Goal: Task Accomplishment & Management: Use online tool/utility

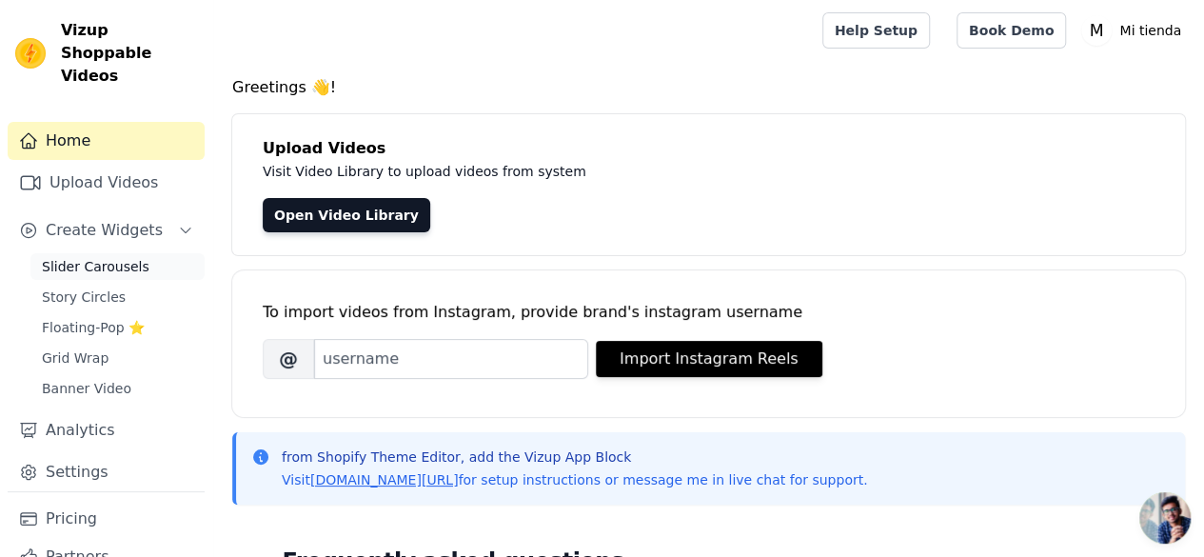
click at [97, 257] on span "Slider Carousels" at bounding box center [96, 266] width 108 height 19
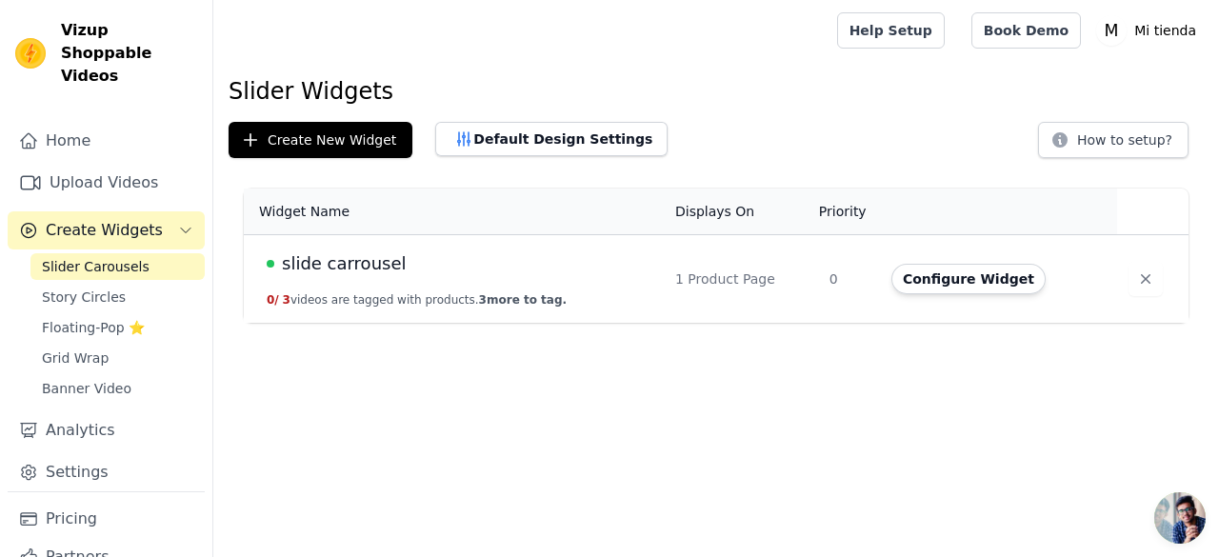
click at [411, 275] on div "slide carrousel" at bounding box center [460, 263] width 386 height 27
click at [929, 275] on button "Configure Widget" at bounding box center [968, 279] width 154 height 30
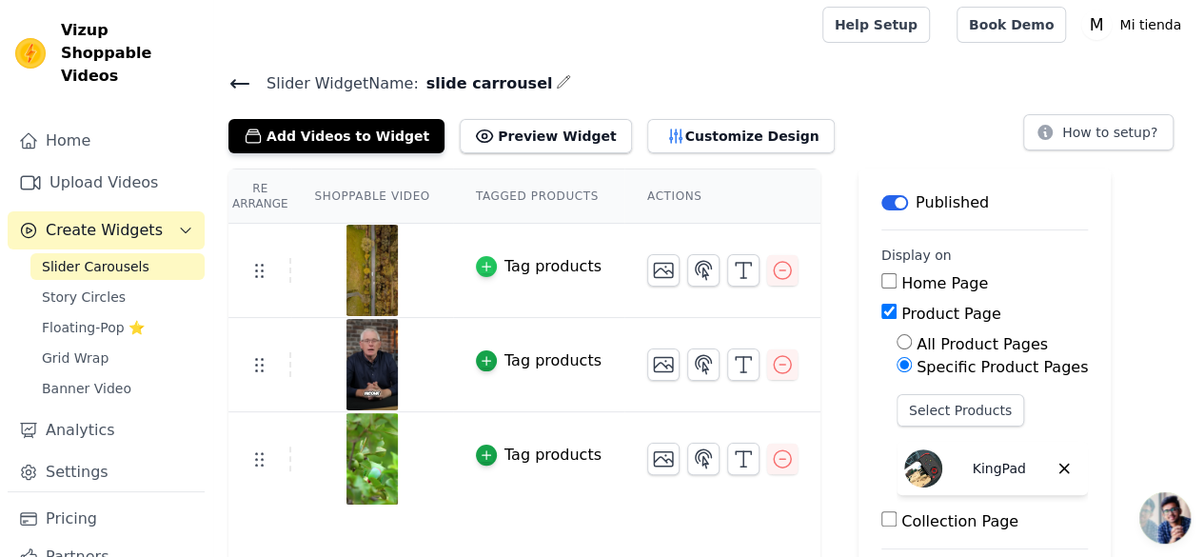
scroll to position [10, 0]
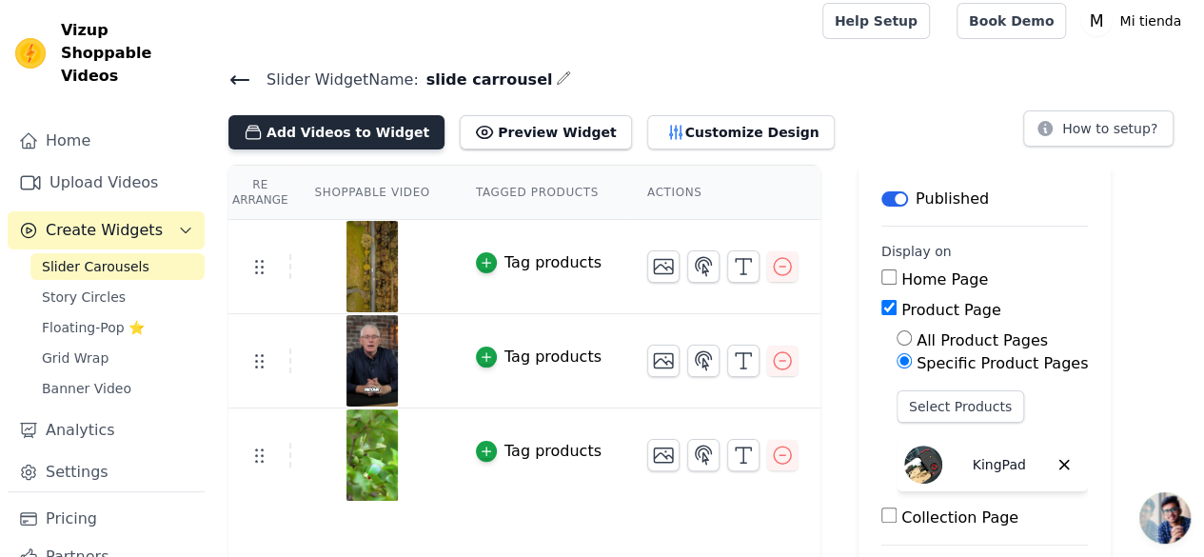
click at [376, 134] on button "Add Videos to Widget" at bounding box center [336, 132] width 216 height 34
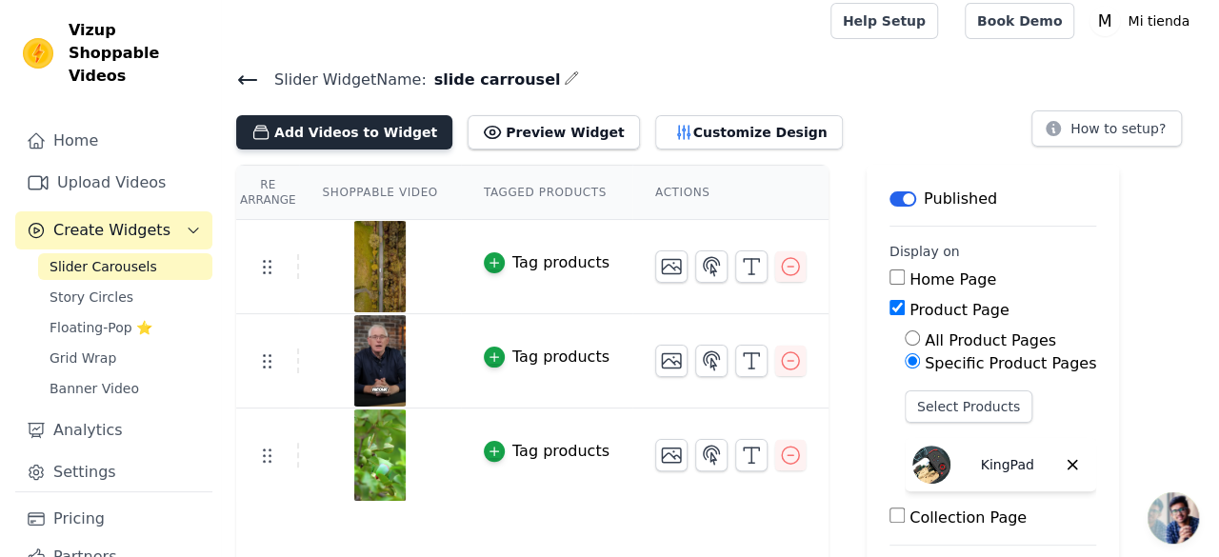
scroll to position [0, 0]
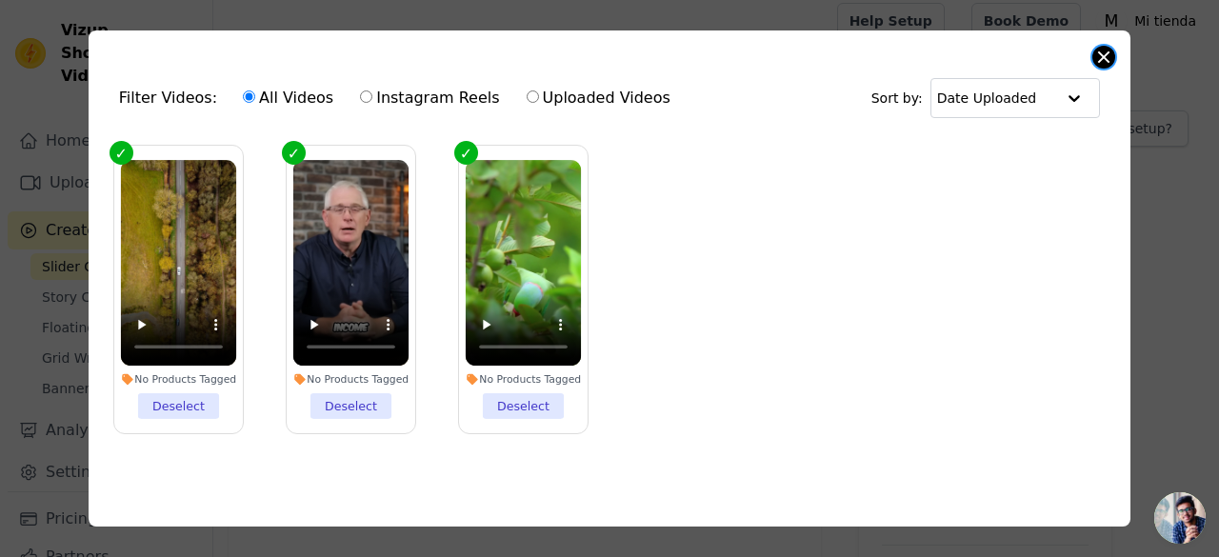
click at [1106, 50] on button "Close modal" at bounding box center [1103, 57] width 23 height 23
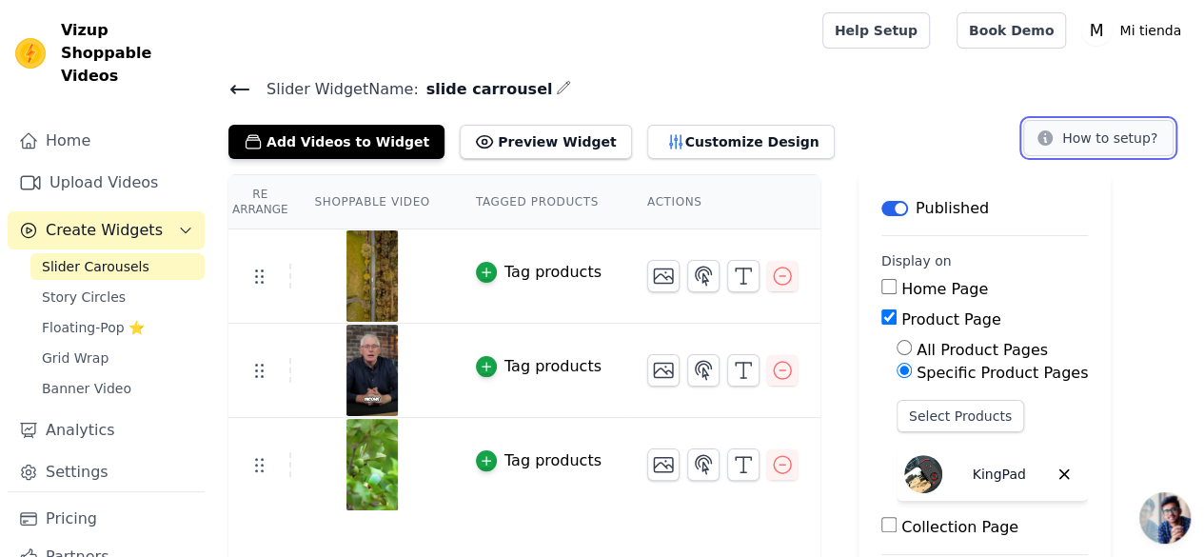
click at [1100, 148] on button "How to setup?" at bounding box center [1098, 138] width 150 height 36
click at [897, 344] on div "All Product Pages" at bounding box center [992, 350] width 191 height 23
click at [897, 347] on input "All Product Pages" at bounding box center [904, 347] width 15 height 15
radio input "true"
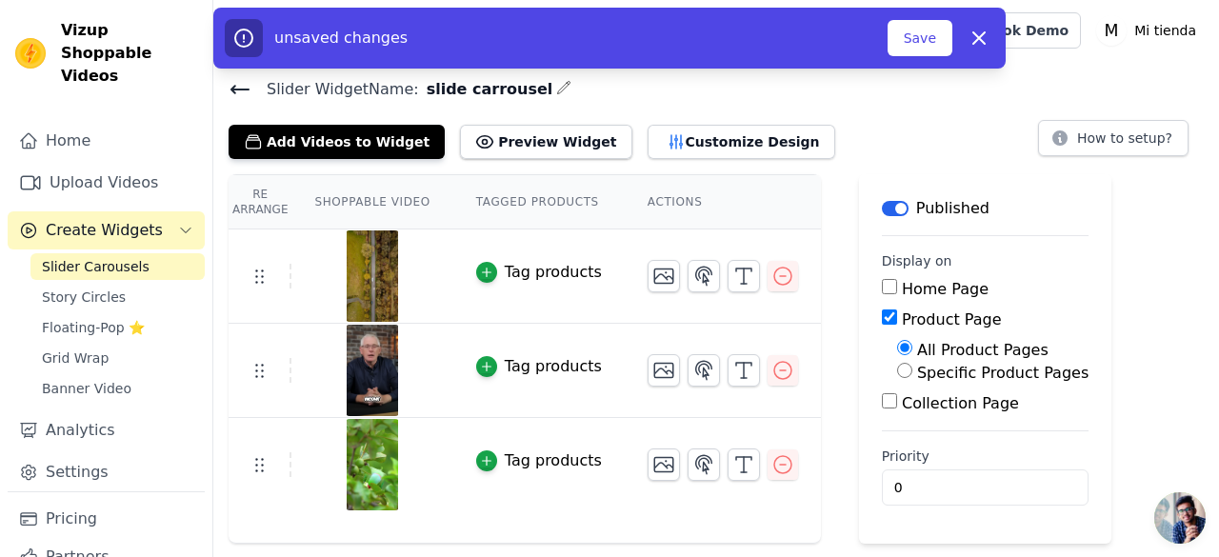
click at [882, 289] on input "Home Page" at bounding box center [889, 286] width 15 height 15
checkbox input "true"
click at [923, 49] on button "Save" at bounding box center [919, 38] width 65 height 36
click at [923, 45] on button "Save" at bounding box center [919, 38] width 65 height 36
